Goal: Information Seeking & Learning: Learn about a topic

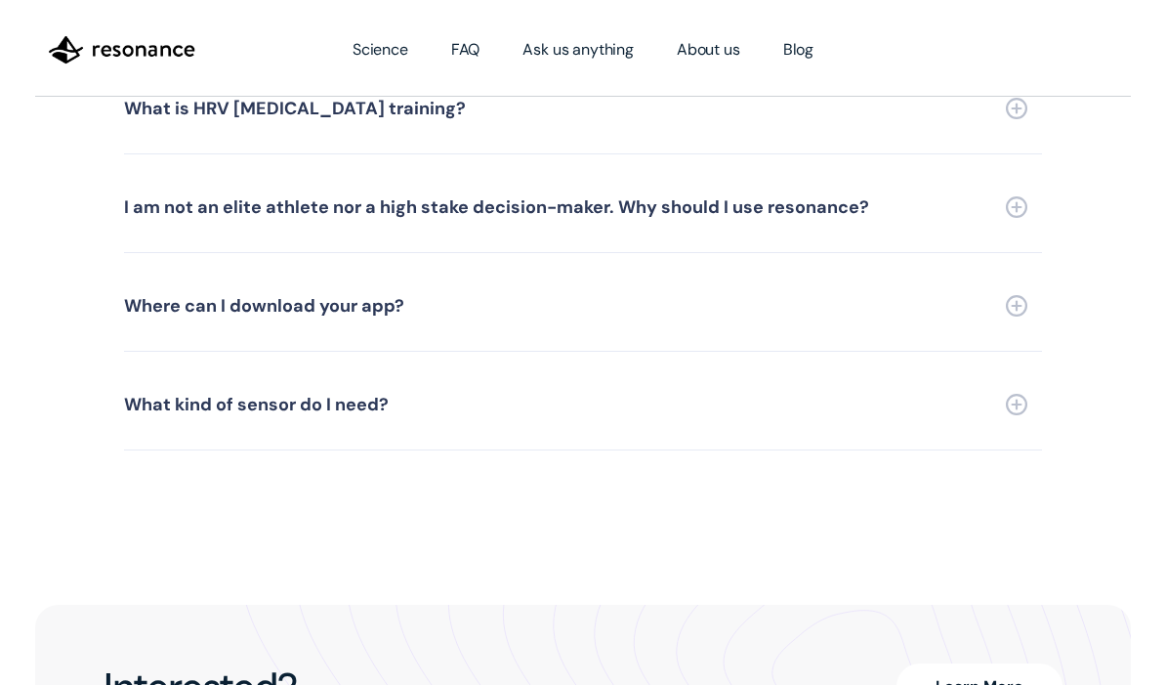
scroll to position [4681, 0]
click at [1014, 296] on img at bounding box center [1016, 306] width 21 height 21
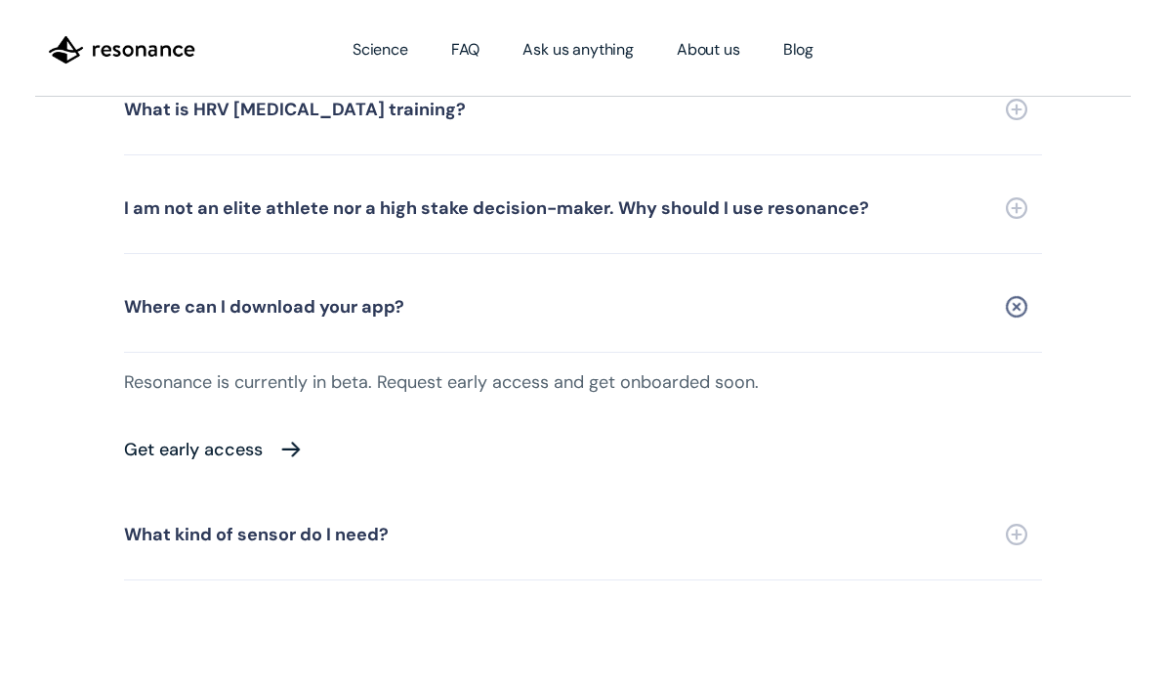
click at [227, 440] on div "Get early access" at bounding box center [193, 449] width 139 height 18
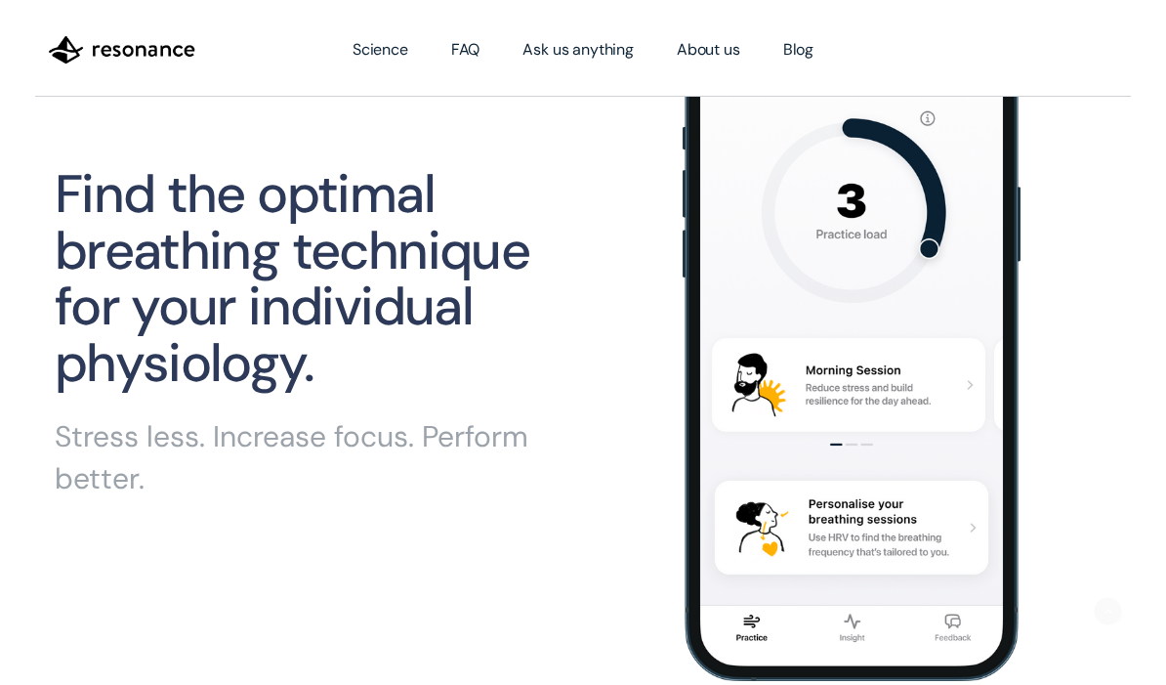
scroll to position [0, 0]
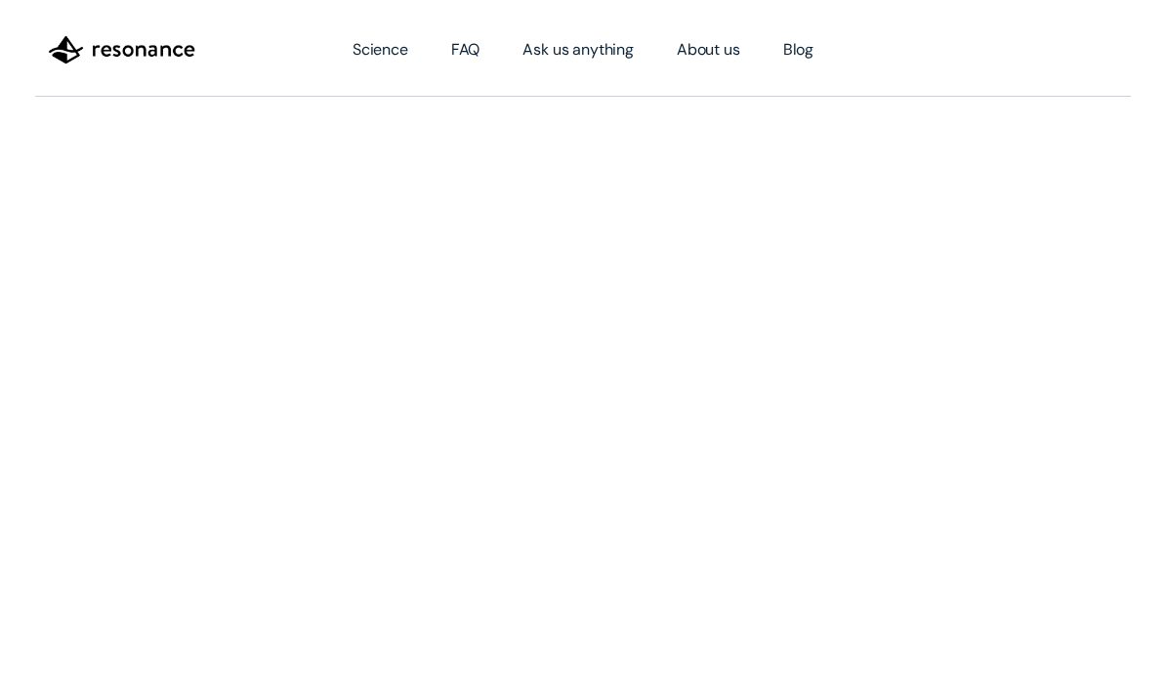
click at [471, 57] on link "FAQ" at bounding box center [466, 49] width 72 height 55
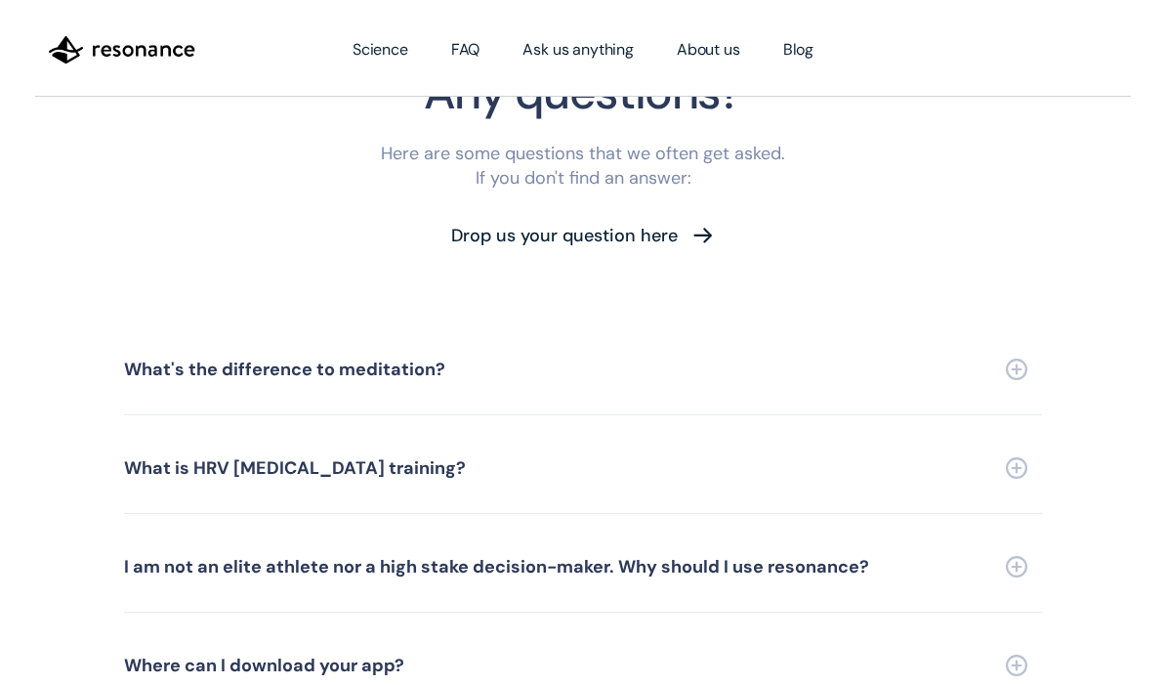
click at [264, 459] on div "What is HRV [MEDICAL_DATA] training?" at bounding box center [295, 468] width 342 height 18
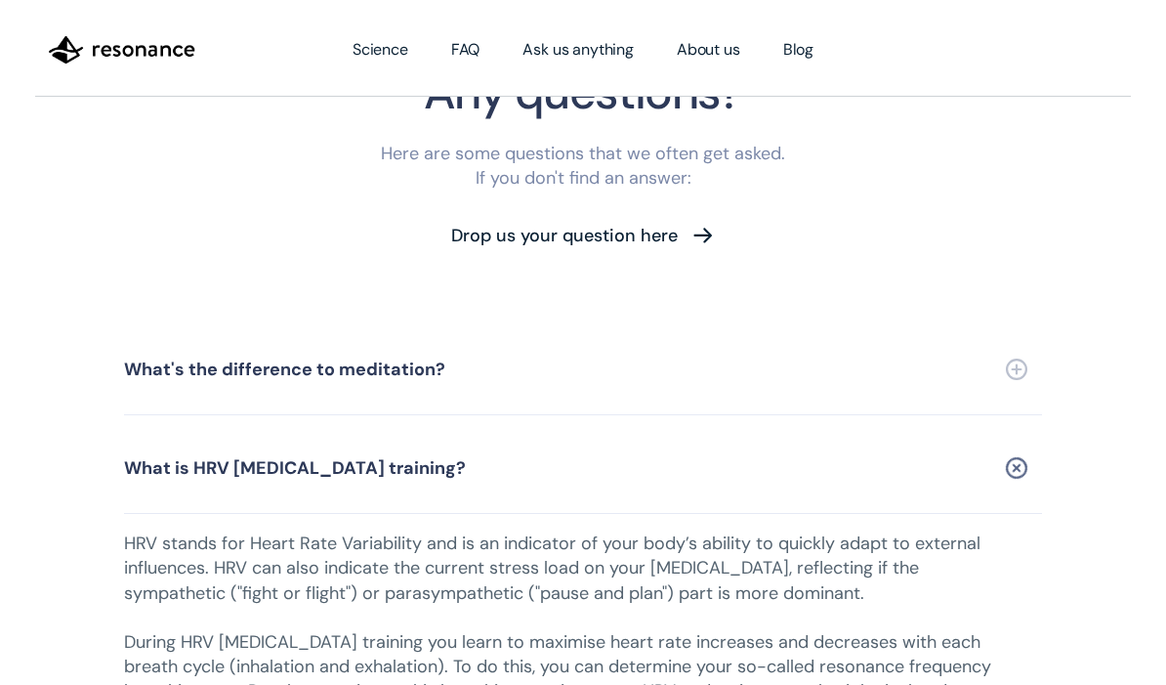
click at [212, 459] on div "What is HRV [MEDICAL_DATA] training?" at bounding box center [295, 468] width 342 height 18
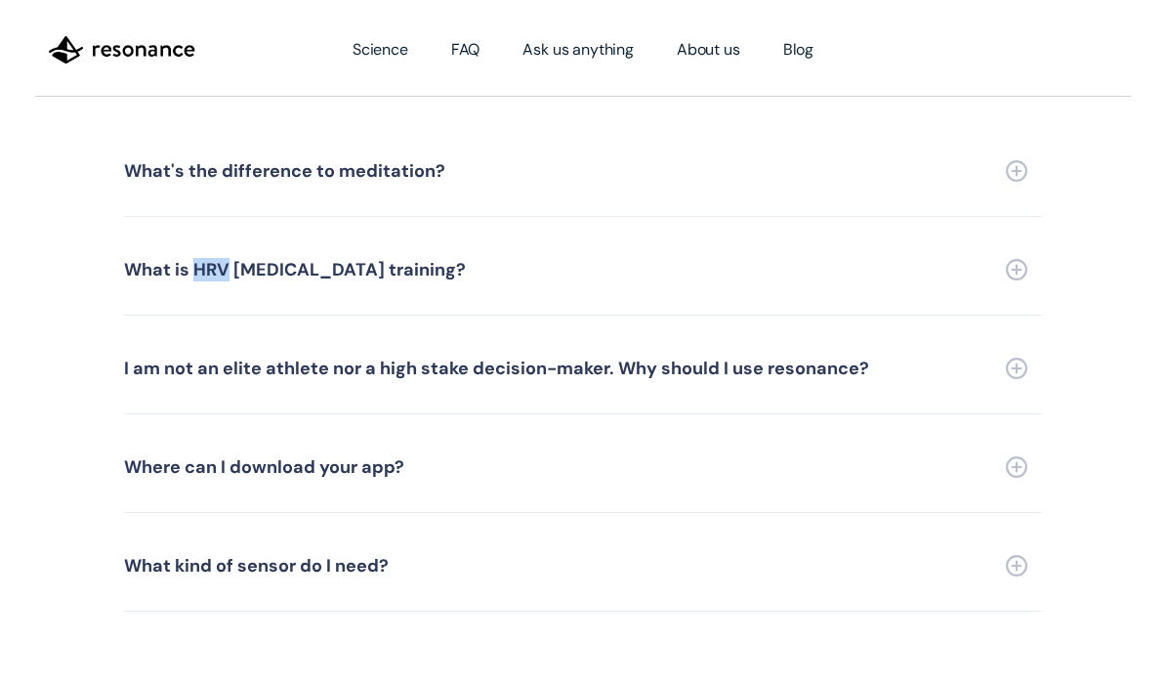
scroll to position [4558, 0]
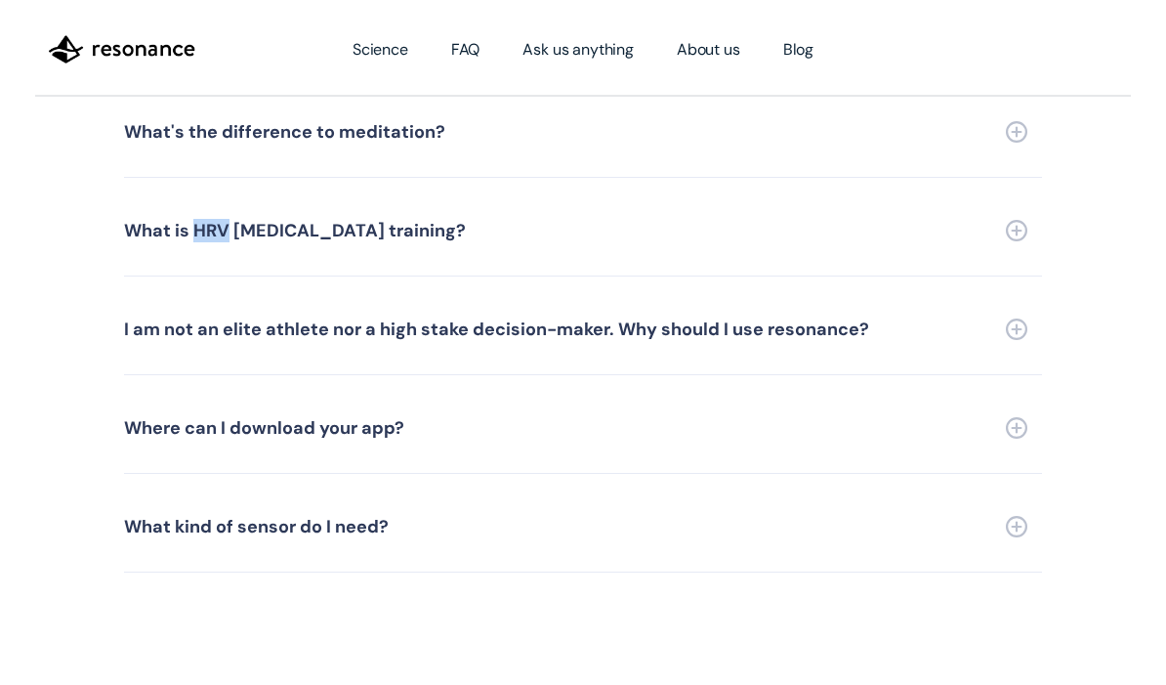
click at [1020, 418] on img at bounding box center [1016, 428] width 21 height 21
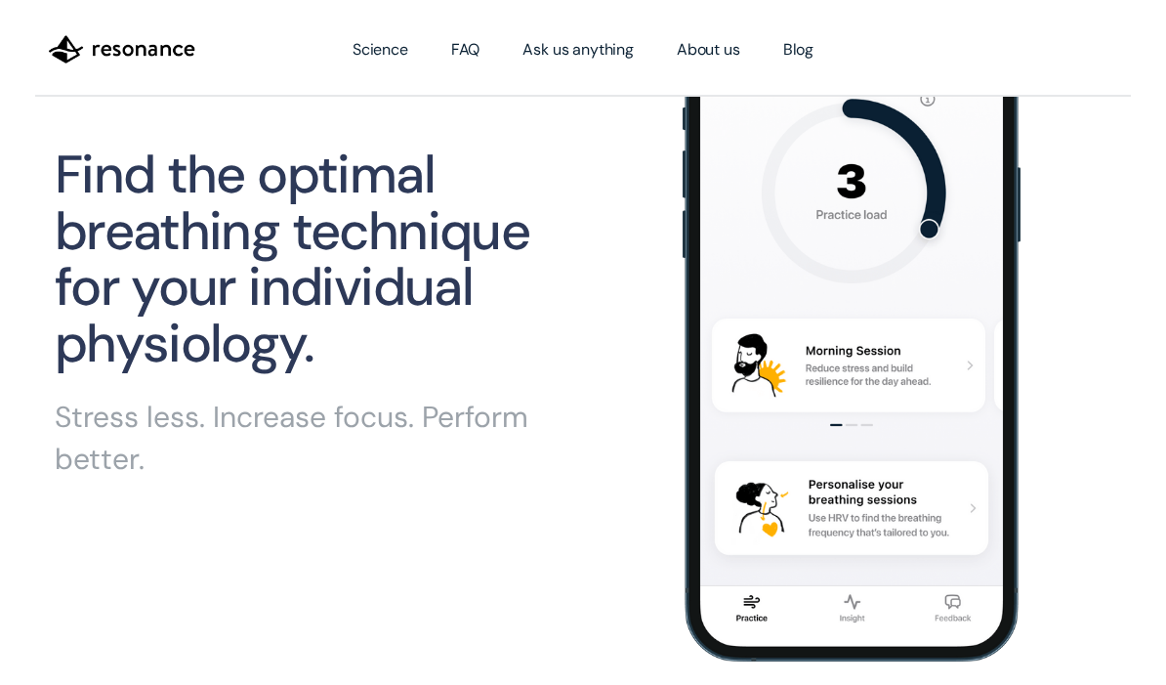
scroll to position [0, 0]
